Goal: Task Accomplishment & Management: Manage account settings

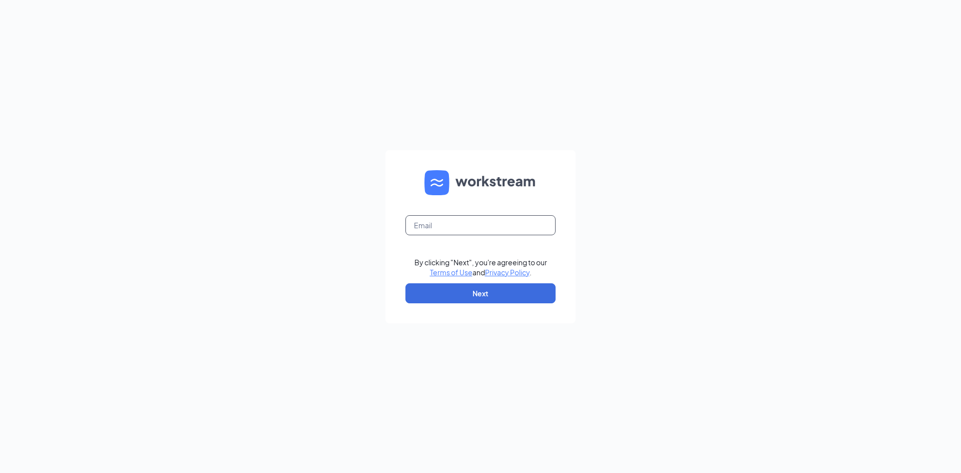
click at [501, 224] on input "text" at bounding box center [480, 225] width 150 height 20
click at [442, 227] on input "text" at bounding box center [480, 225] width 150 height 20
type input "kmcconnell@nationalwestern.com"
click at [405, 283] on button "Next" at bounding box center [480, 293] width 150 height 20
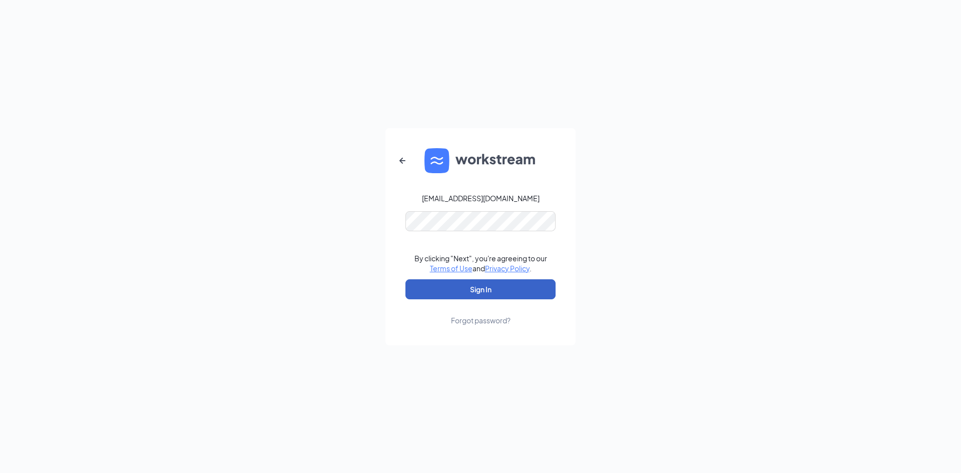
click at [485, 292] on button "Sign In" at bounding box center [480, 289] width 150 height 20
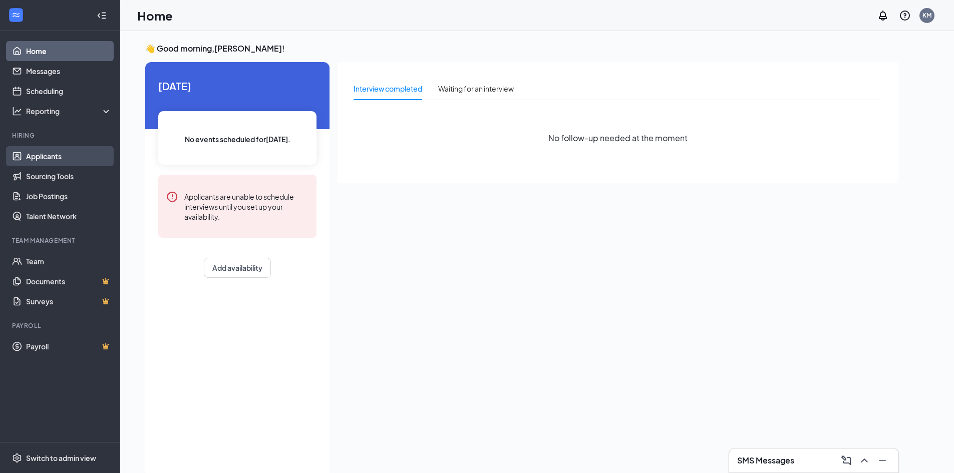
click at [47, 156] on link "Applicants" at bounding box center [69, 156] width 86 height 20
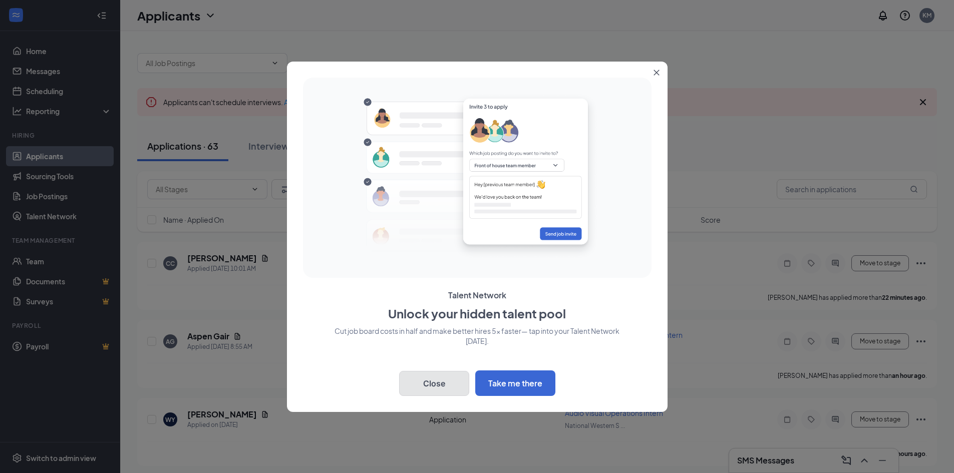
click at [439, 381] on button "Close" at bounding box center [434, 383] width 70 height 25
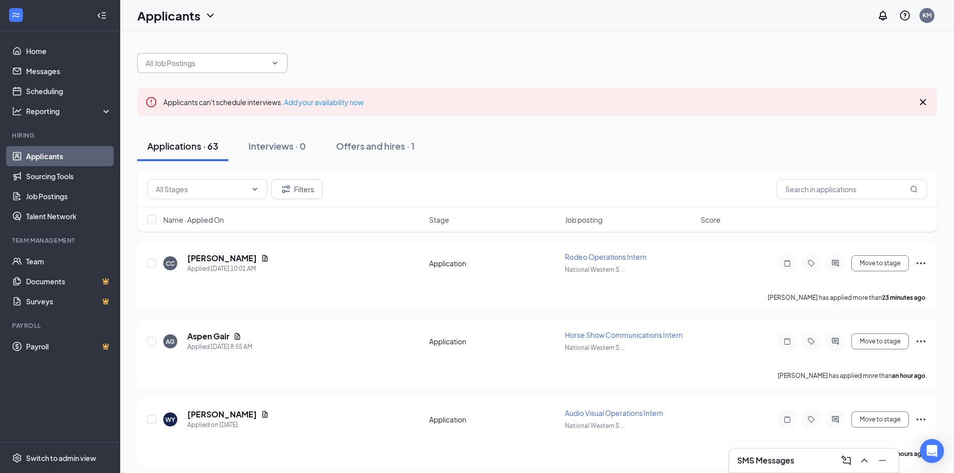
click at [251, 71] on span at bounding box center [212, 63] width 150 height 20
click at [276, 63] on icon "ChevronDown" at bounding box center [275, 63] width 8 height 8
click at [309, 52] on div at bounding box center [536, 58] width 799 height 30
click at [271, 63] on icon "ChevronDown" at bounding box center [275, 63] width 8 height 8
click at [337, 66] on div at bounding box center [536, 58] width 799 height 30
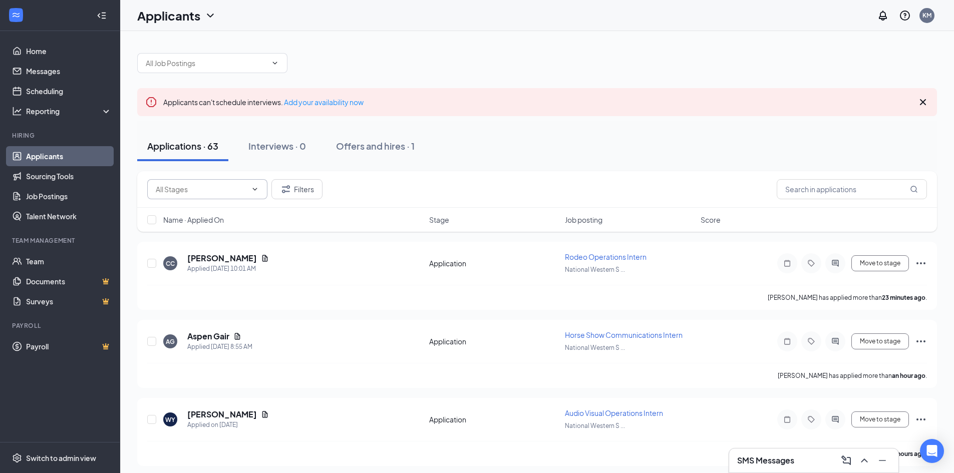
click at [254, 190] on icon "ChevronDown" at bounding box center [255, 189] width 8 height 8
click at [379, 148] on div "Offers and hires · 1" at bounding box center [375, 146] width 79 height 13
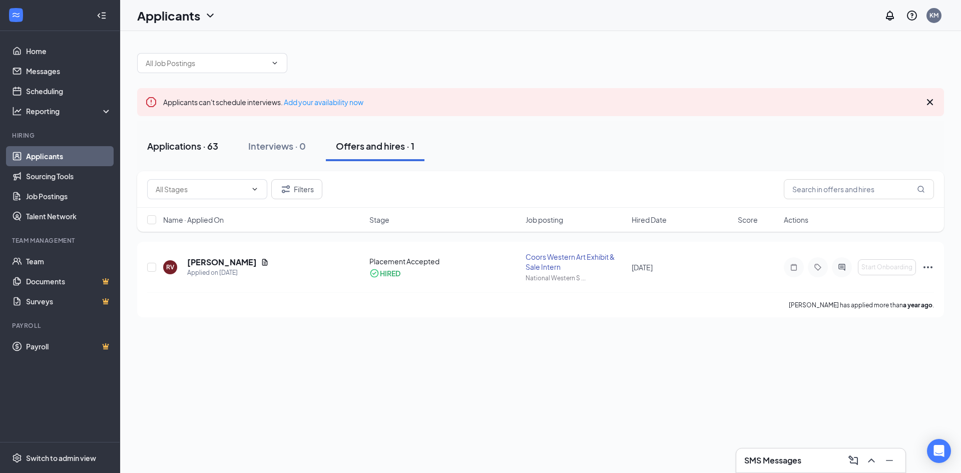
click at [190, 152] on div "Applications · 63" at bounding box center [182, 146] width 71 height 13
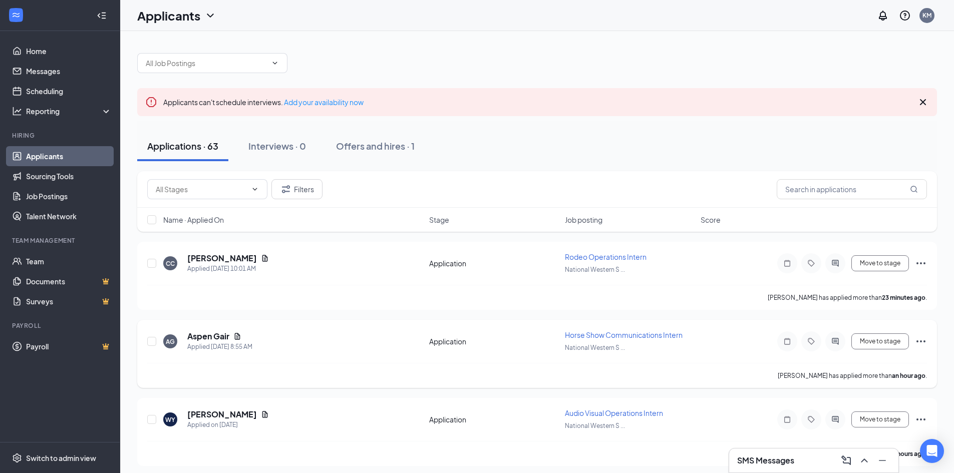
click at [577, 335] on span "Horse Show Communications Intern" at bounding box center [624, 334] width 118 height 9
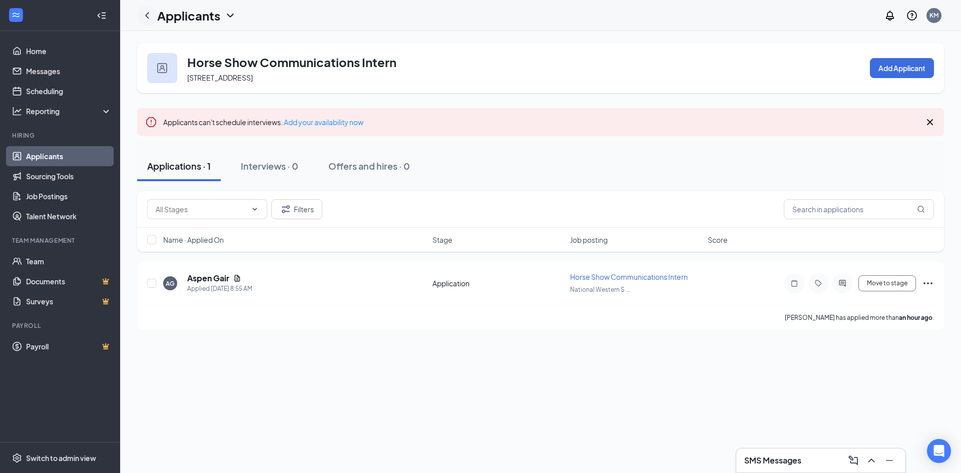
click at [147, 16] on icon "ChevronLeft" at bounding box center [147, 16] width 12 height 12
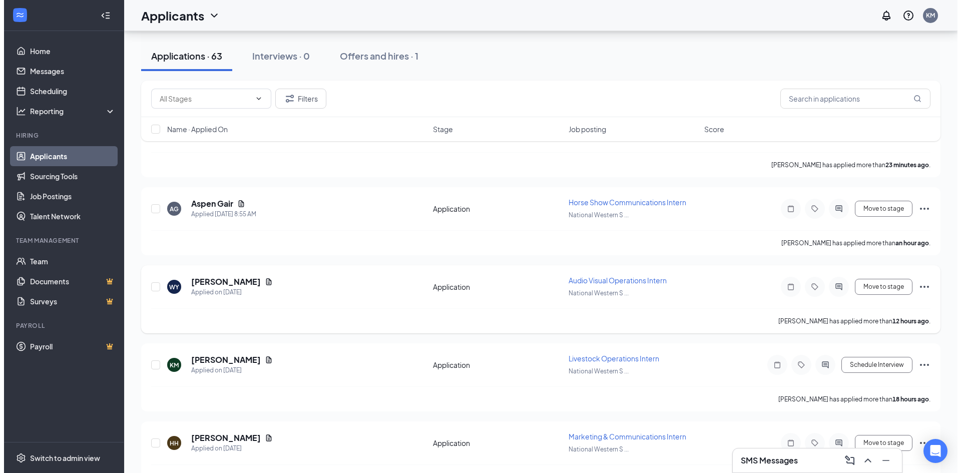
scroll to position [150, 0]
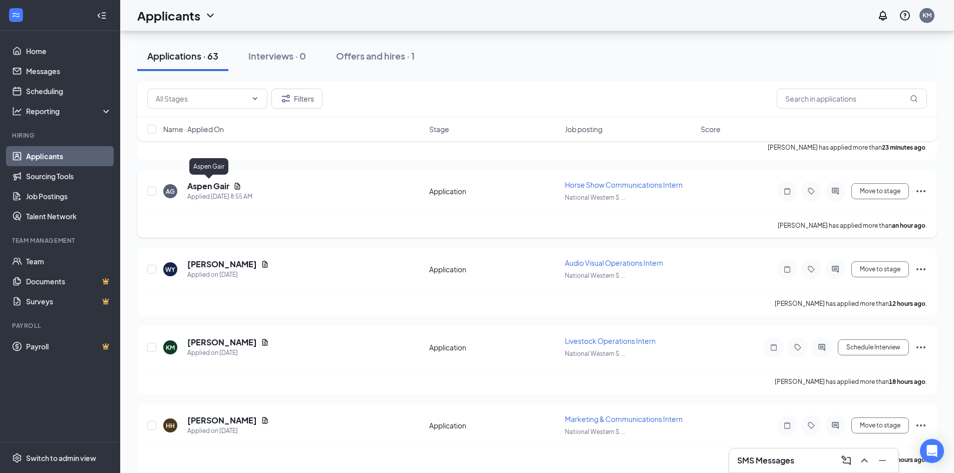
click at [215, 187] on h5 "Aspen Gair" at bounding box center [208, 186] width 42 height 11
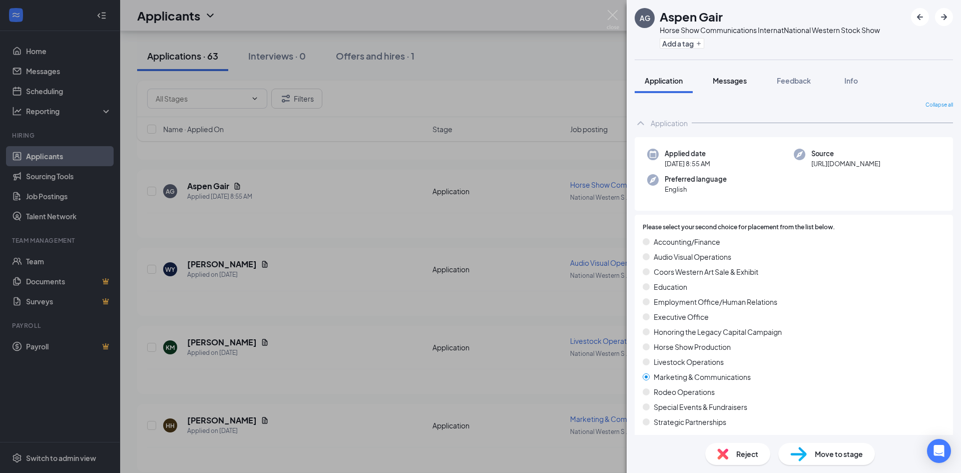
click at [730, 79] on span "Messages" at bounding box center [730, 80] width 34 height 9
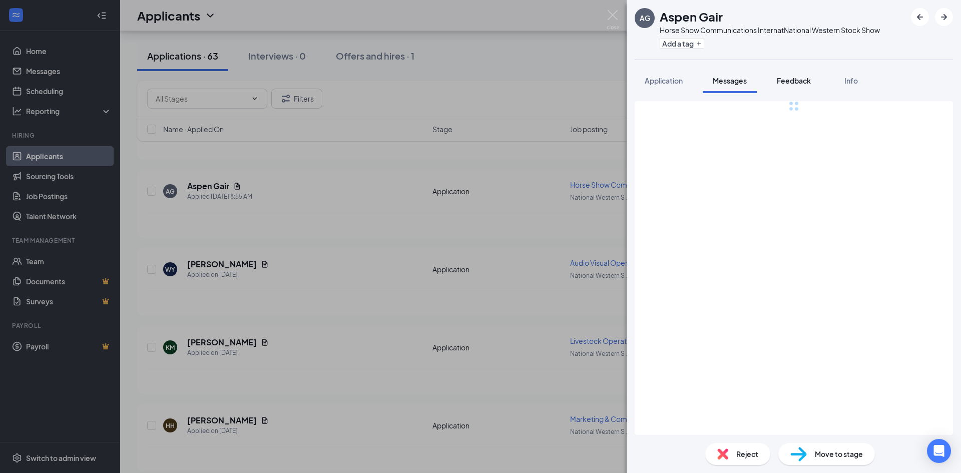
click at [794, 83] on span "Feedback" at bounding box center [794, 80] width 34 height 9
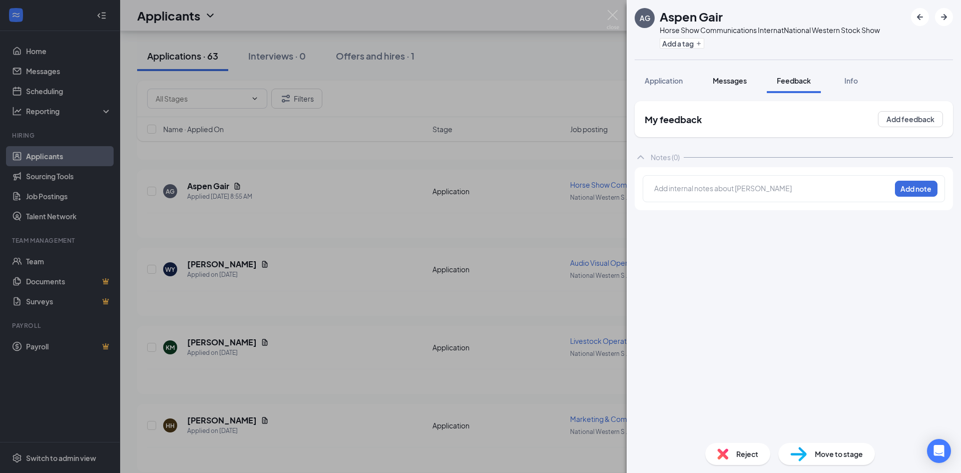
click at [733, 83] on span "Messages" at bounding box center [730, 80] width 34 height 9
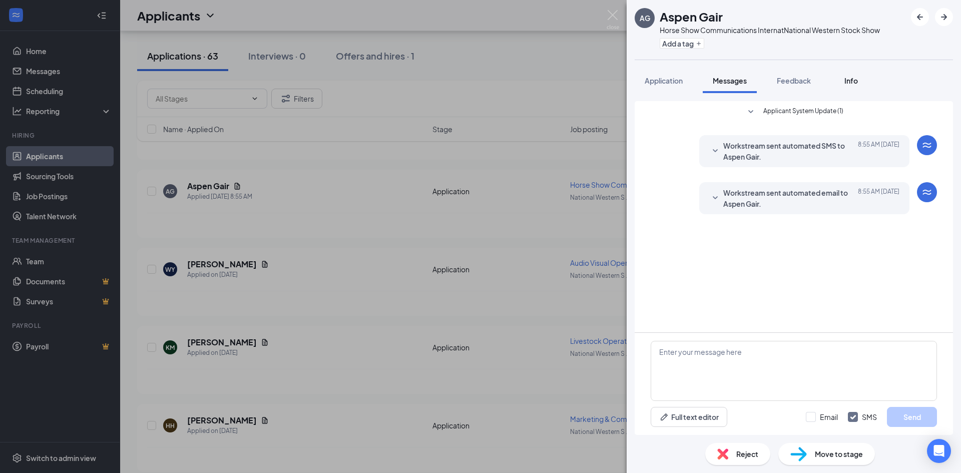
click at [851, 80] on span "Info" at bounding box center [851, 80] width 14 height 9
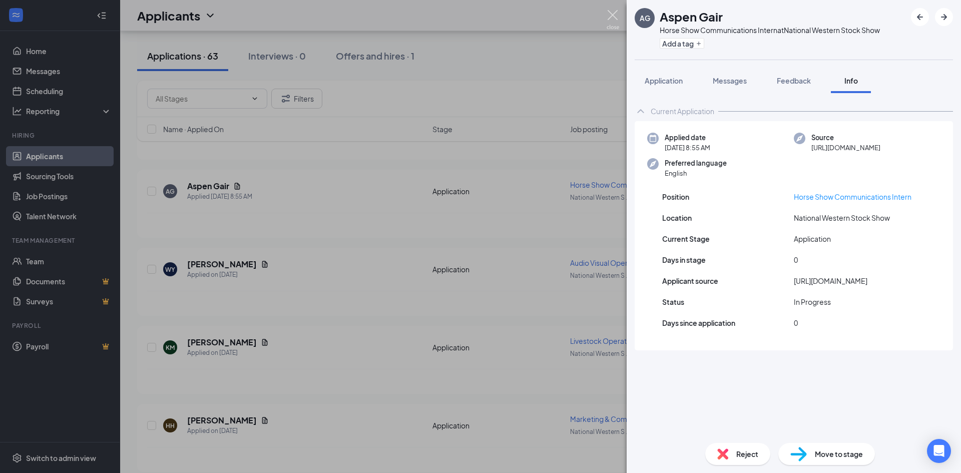
click at [615, 14] on img at bounding box center [613, 20] width 13 height 20
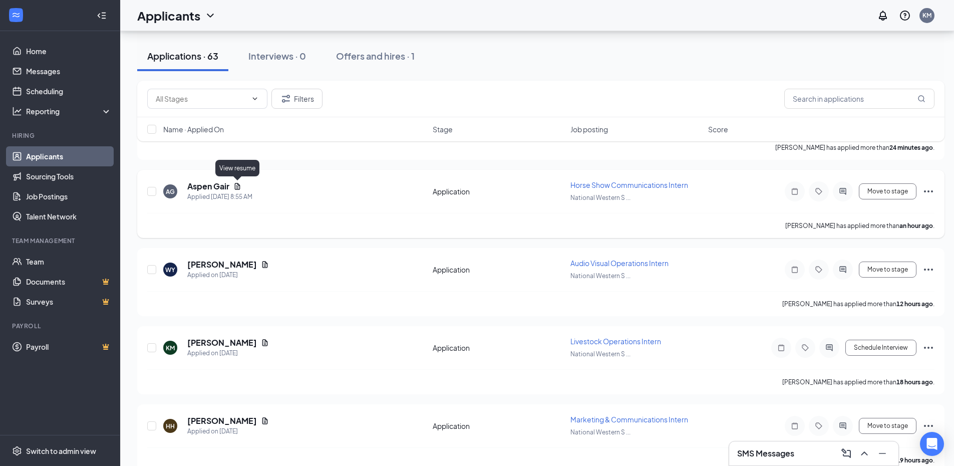
click at [237, 186] on icon "Document" at bounding box center [237, 186] width 8 height 8
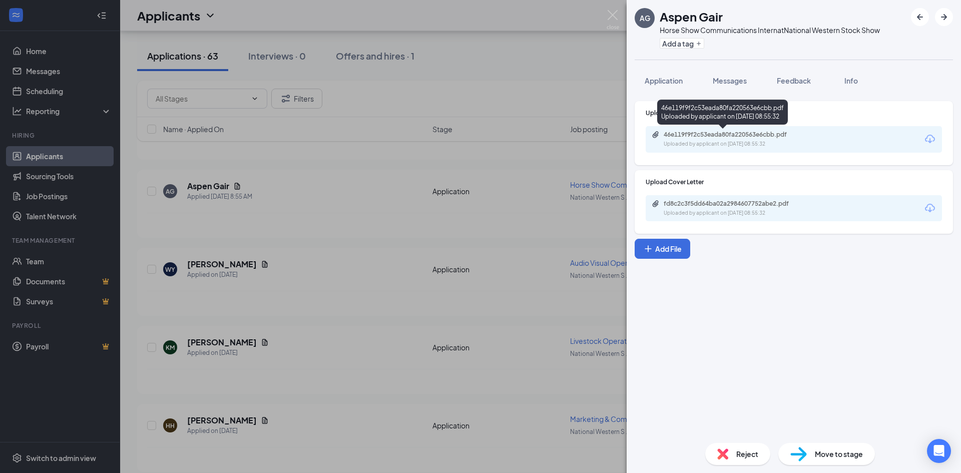
click at [678, 134] on div "46e119f9f2c53eada80fa220563e6cbb.pdf" at bounding box center [734, 135] width 140 height 8
drag, startPoint x: 614, startPoint y: 19, endPoint x: 589, endPoint y: 34, distance: 28.9
click at [614, 19] on img at bounding box center [613, 20] width 13 height 20
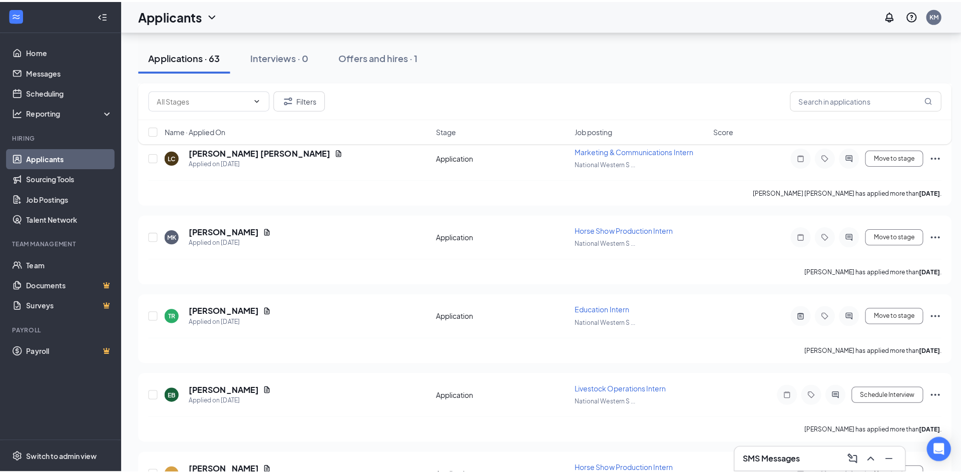
scroll to position [1051, 0]
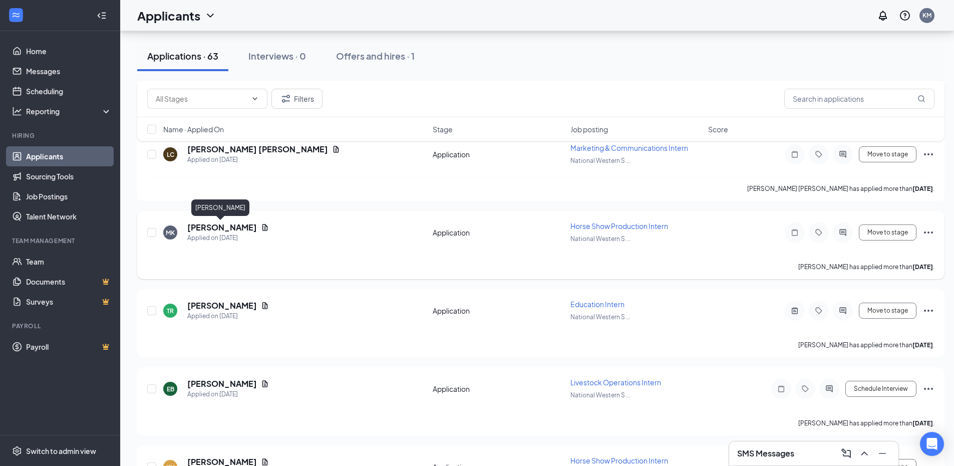
click at [237, 229] on h5 "[PERSON_NAME]" at bounding box center [222, 227] width 70 height 11
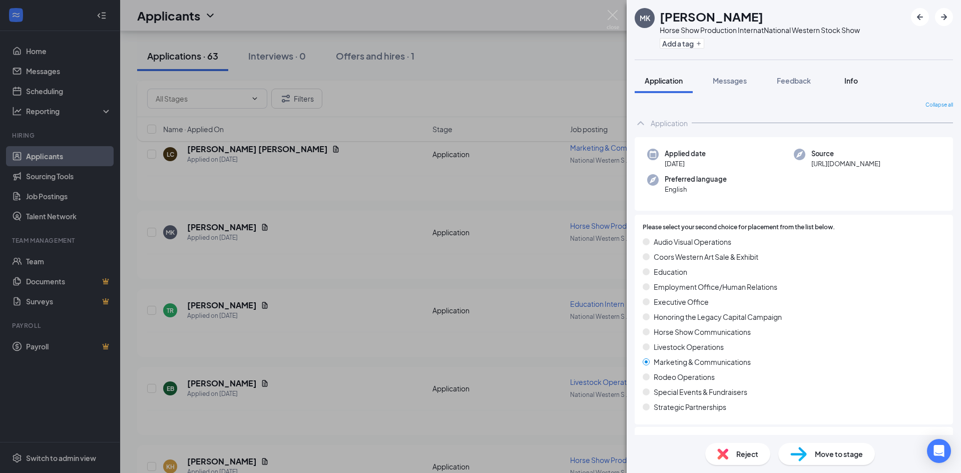
click at [856, 84] on span "Info" at bounding box center [851, 80] width 14 height 9
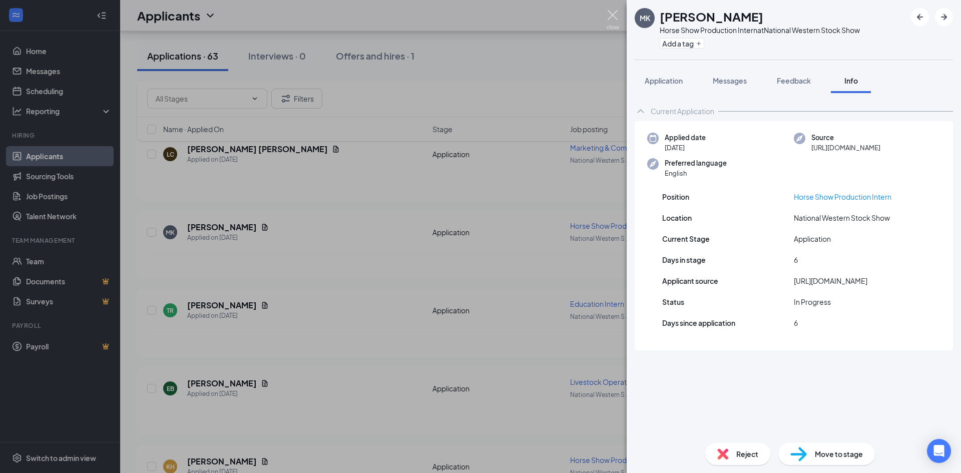
click at [611, 16] on img at bounding box center [613, 20] width 13 height 20
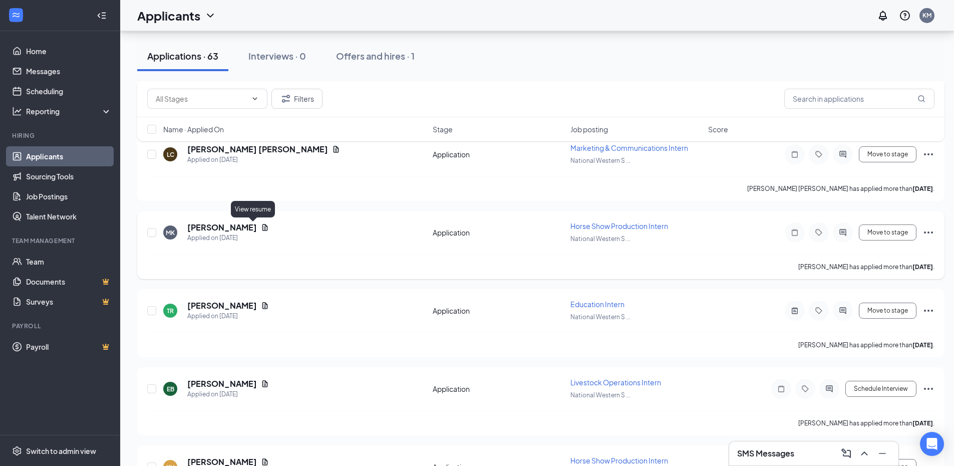
click at [262, 228] on icon "Document" at bounding box center [265, 227] width 6 height 7
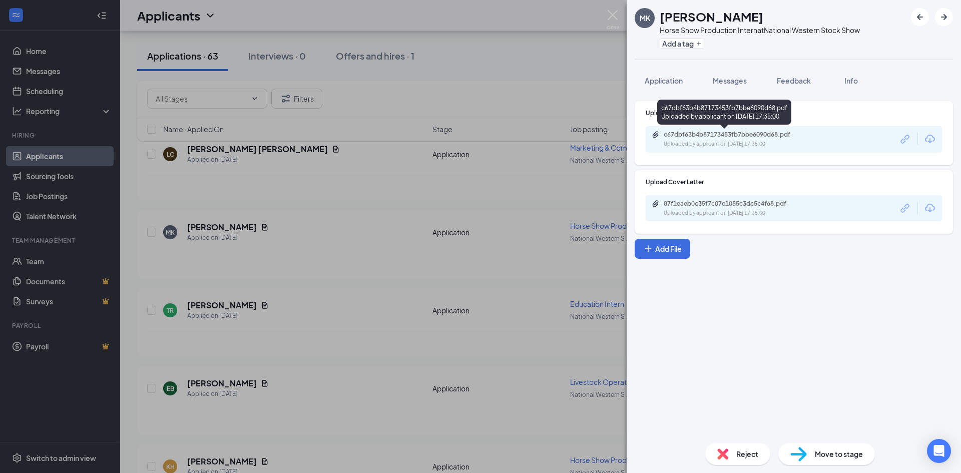
click at [712, 135] on div "c67dbf63b4b87173453fb7bbe6090d68.pdf" at bounding box center [734, 135] width 140 height 8
click at [611, 17] on img at bounding box center [613, 20] width 13 height 20
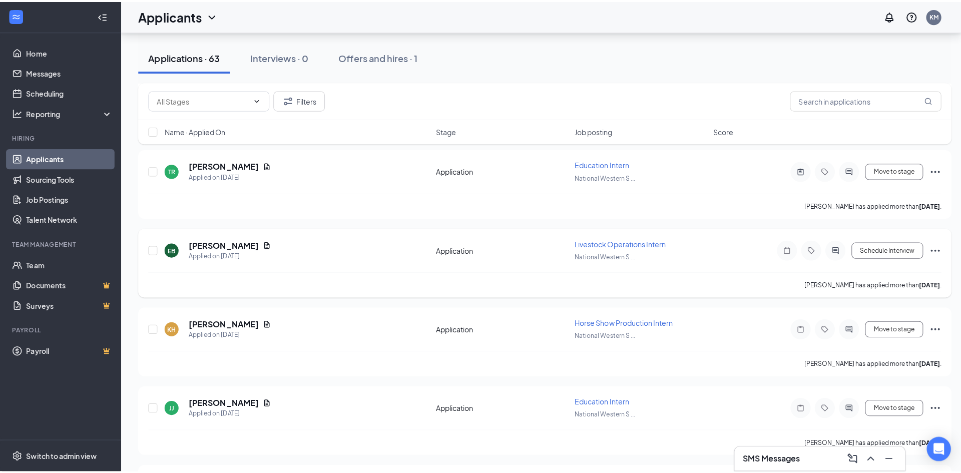
scroll to position [1201, 0]
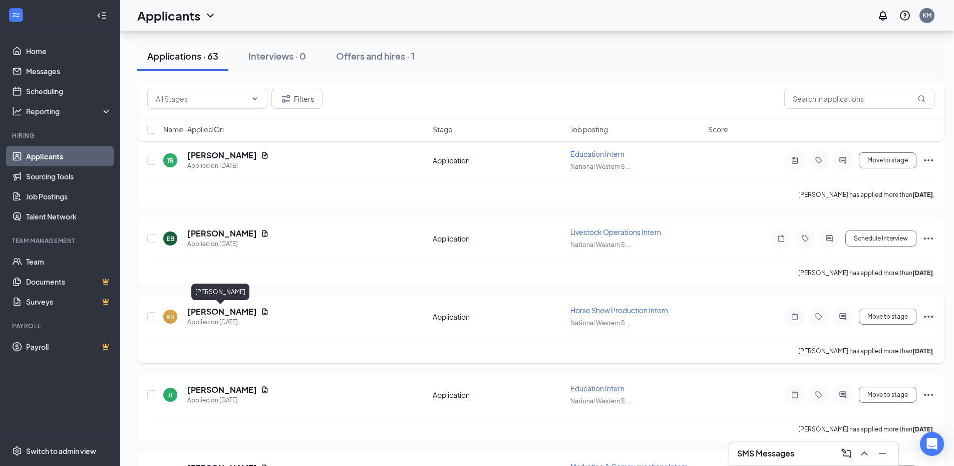
click at [239, 314] on h5 "[PERSON_NAME]" at bounding box center [222, 311] width 70 height 11
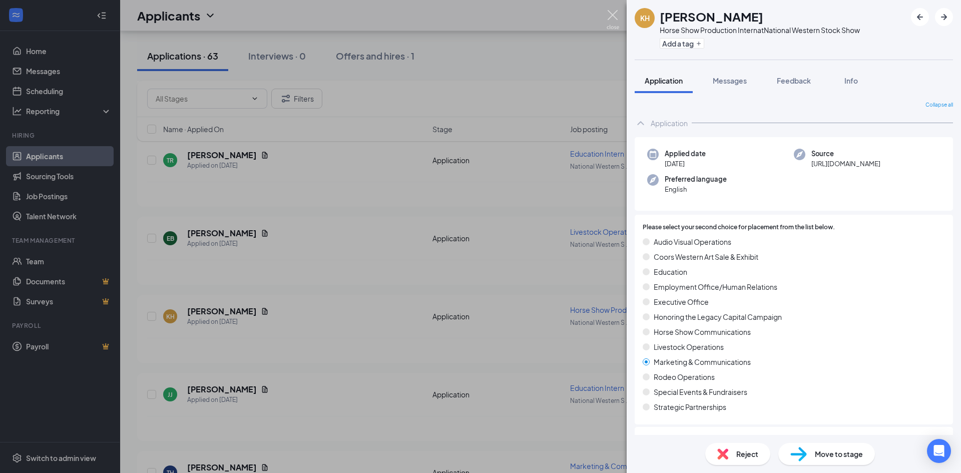
click at [617, 14] on img at bounding box center [613, 20] width 13 height 20
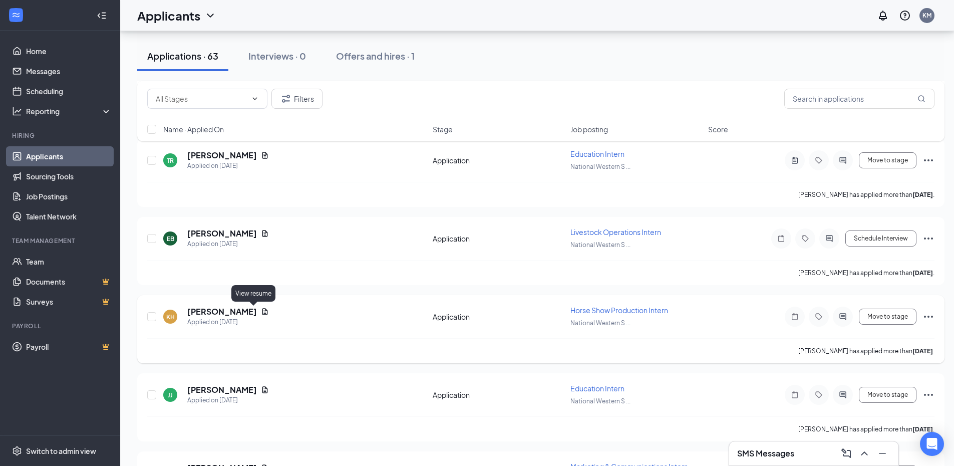
click at [262, 310] on icon "Document" at bounding box center [265, 311] width 6 height 7
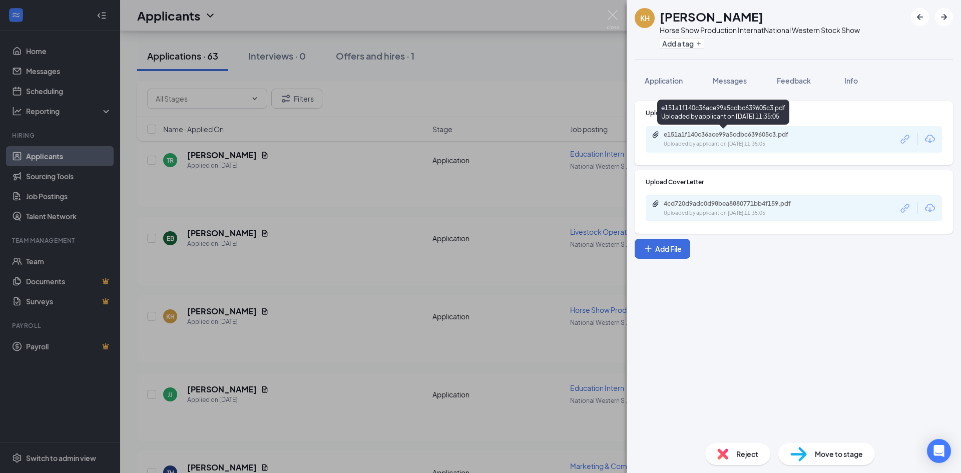
click at [689, 134] on div "e151a1f140c36ace99a5cdbc639605c3.pdf" at bounding box center [734, 135] width 140 height 8
click at [615, 16] on img at bounding box center [613, 20] width 13 height 20
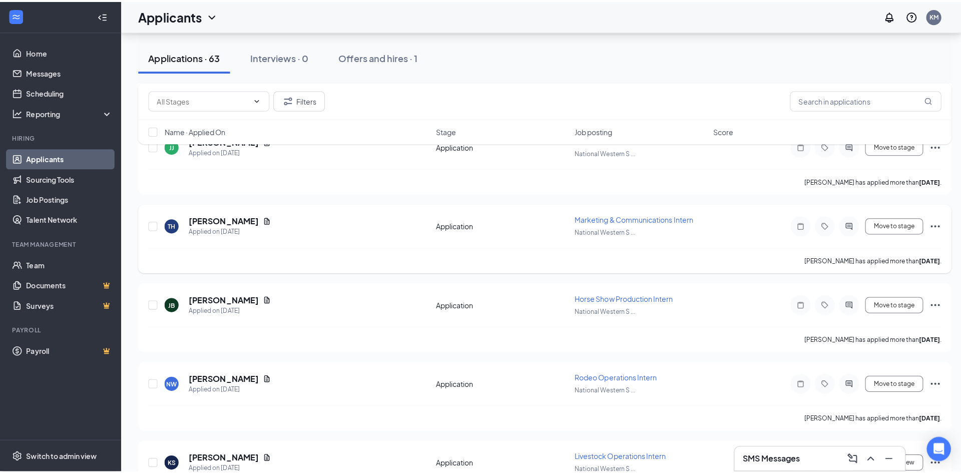
scroll to position [1452, 0]
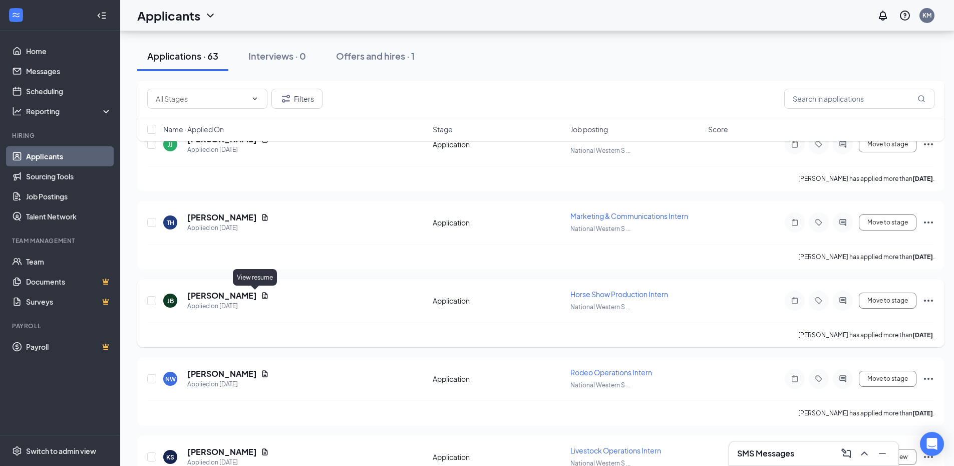
click at [262, 296] on icon "Document" at bounding box center [265, 295] width 6 height 7
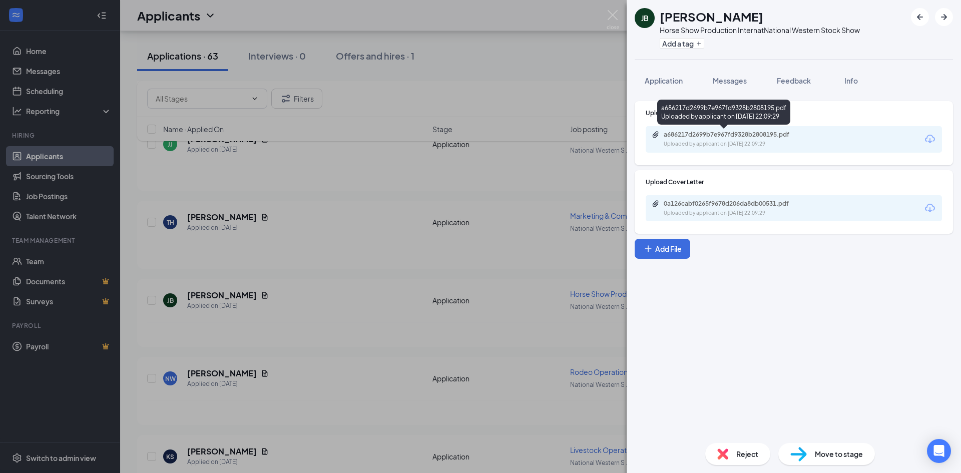
click at [702, 133] on div "a686217d2699b7e967fd9328b2808195.pdf" at bounding box center [734, 135] width 140 height 8
click at [611, 16] on img at bounding box center [613, 20] width 13 height 20
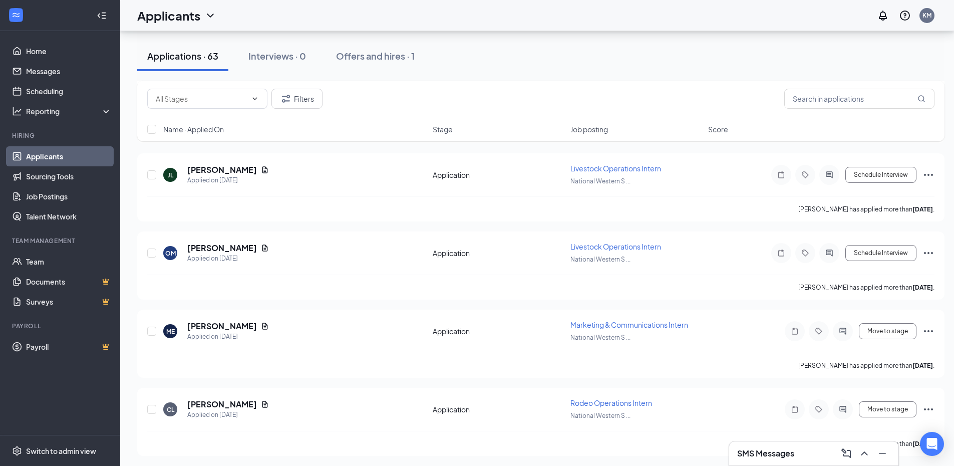
scroll to position [2912, 0]
